Goal: Information Seeking & Learning: Learn about a topic

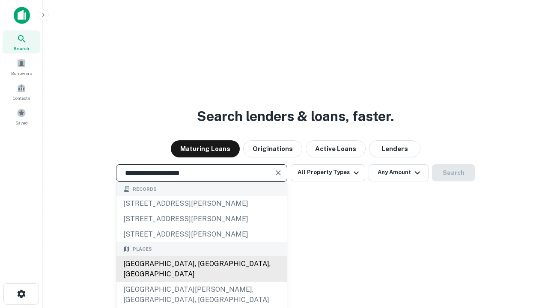
click at [201, 282] on div "[GEOGRAPHIC_DATA], [GEOGRAPHIC_DATA], [GEOGRAPHIC_DATA]" at bounding box center [201, 269] width 170 height 26
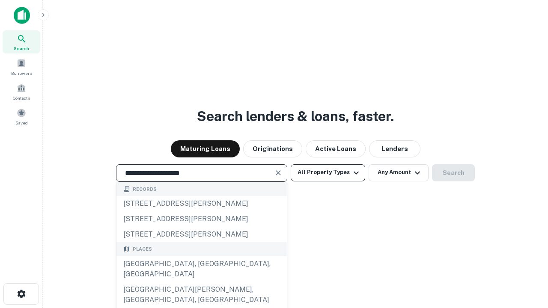
click at [328, 172] on button "All Property Types" at bounding box center [328, 172] width 74 height 17
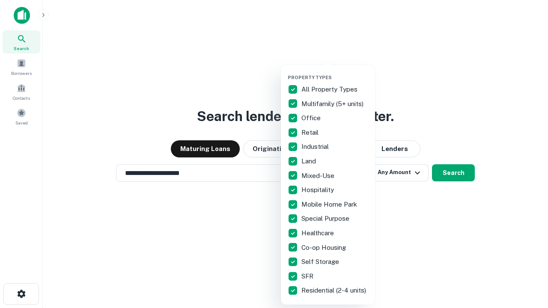
type input "**********"
click at [335, 72] on button "button" at bounding box center [335, 72] width 94 height 0
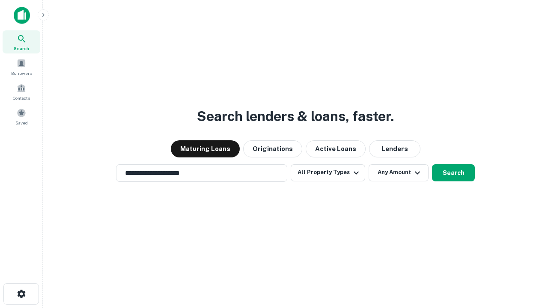
scroll to position [5, 103]
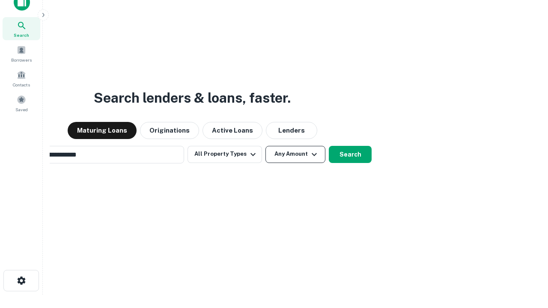
click at [265, 146] on button "Any Amount" at bounding box center [295, 154] width 60 height 17
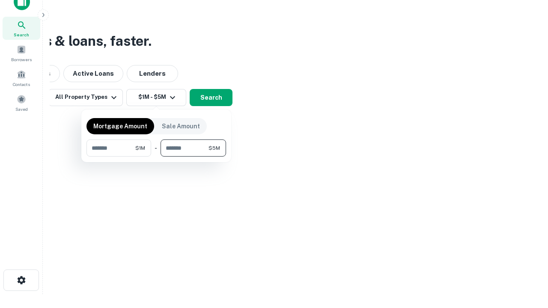
type input "*******"
click at [156, 157] on button "button" at bounding box center [155, 157] width 139 height 0
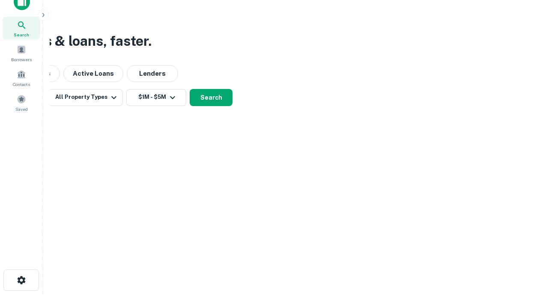
scroll to position [5, 158]
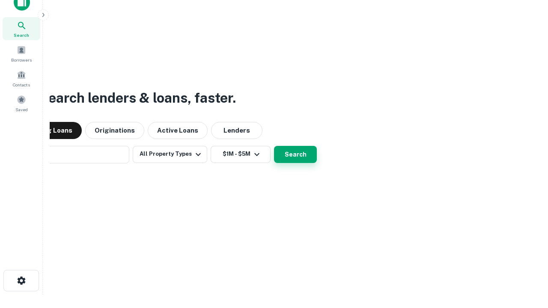
click at [274, 146] on button "Search" at bounding box center [295, 154] width 43 height 17
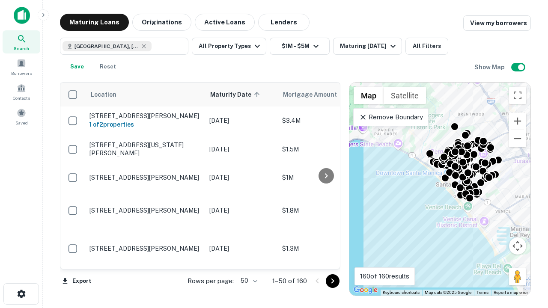
click at [247, 281] on body "Search Borrowers Contacts Saved Maturing Loans Originations Active Loans Lender…" at bounding box center [274, 154] width 548 height 308
click at [248, 259] on li "25" at bounding box center [247, 259] width 25 height 15
